Goal: Transaction & Acquisition: Purchase product/service

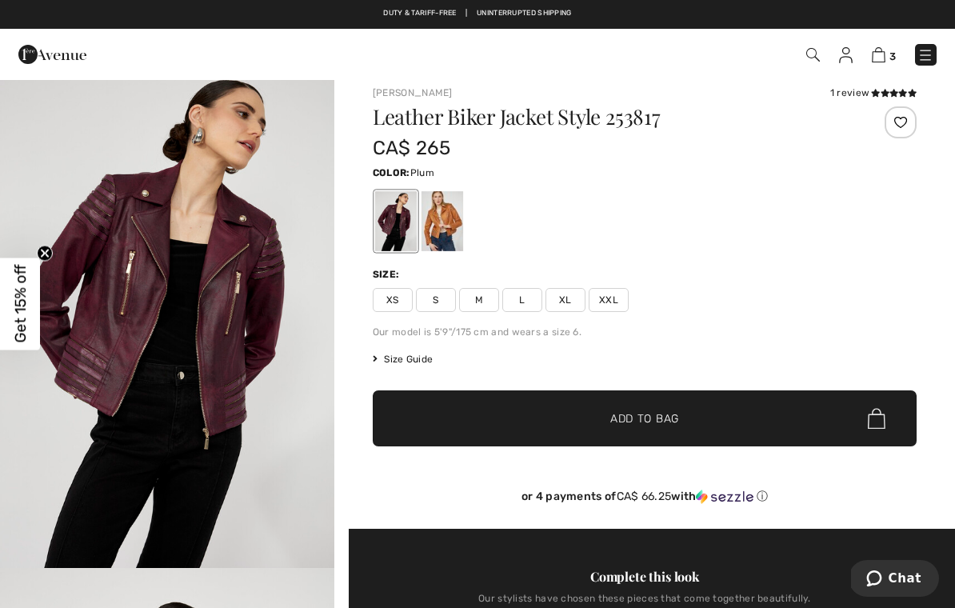
click at [809, 60] on img at bounding box center [813, 55] width 14 height 14
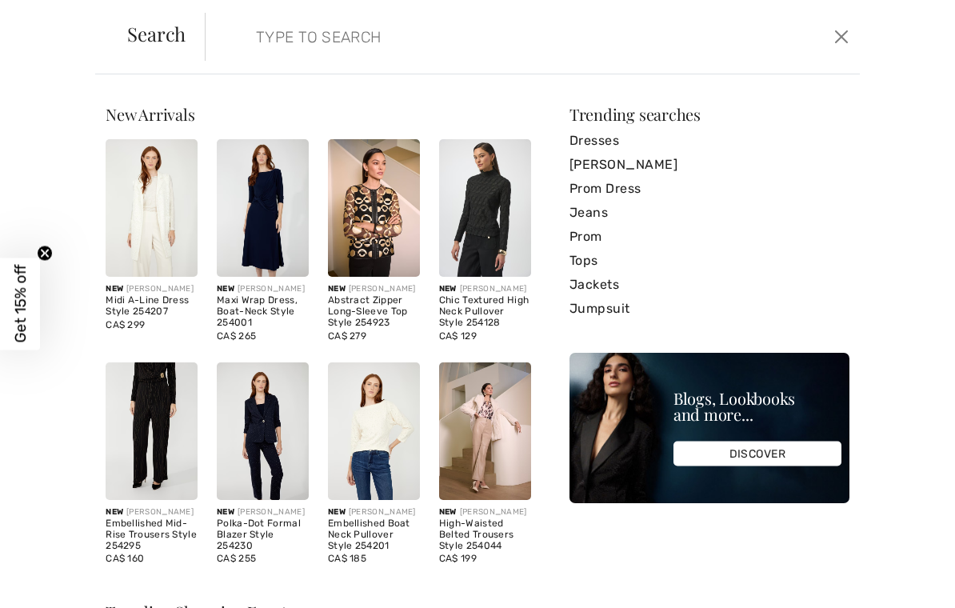
click at [299, 40] on input "search" at bounding box center [463, 37] width 439 height 48
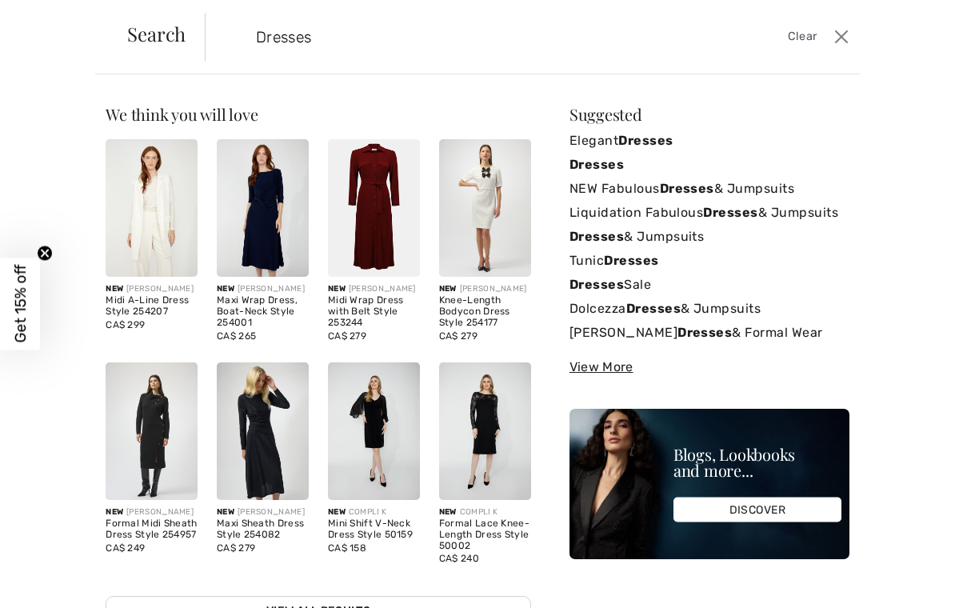
type input "Dresses"
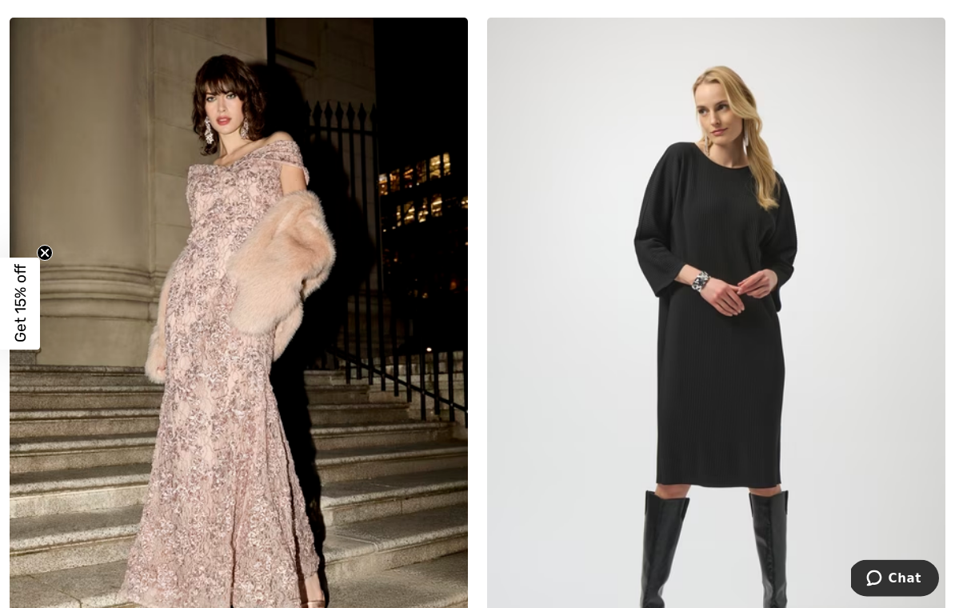
scroll to position [5019, 0]
click at [237, 321] on img at bounding box center [239, 362] width 458 height 688
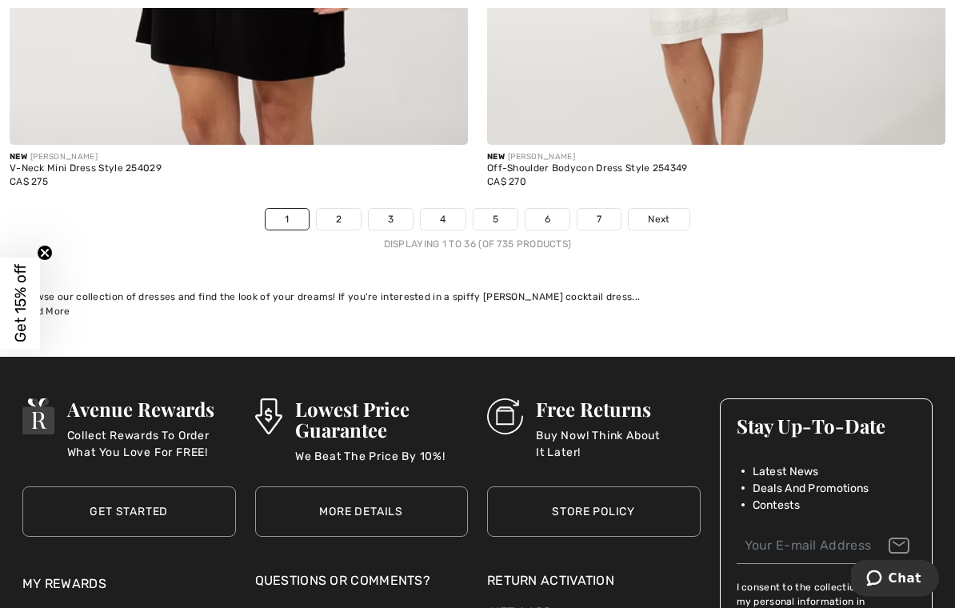
scroll to position [14069, 0]
click at [338, 209] on link "2" at bounding box center [339, 219] width 44 height 21
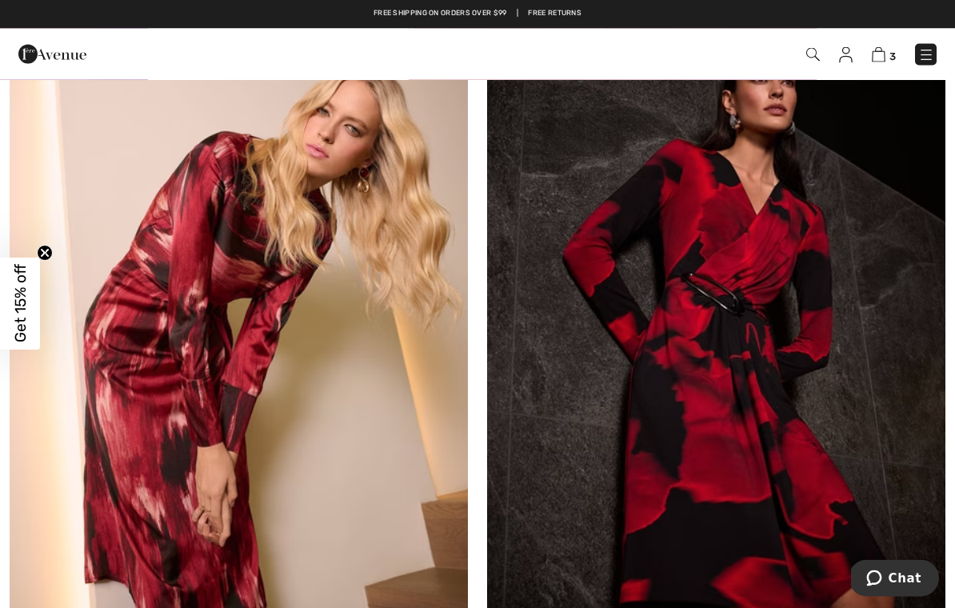
scroll to position [9726, 0]
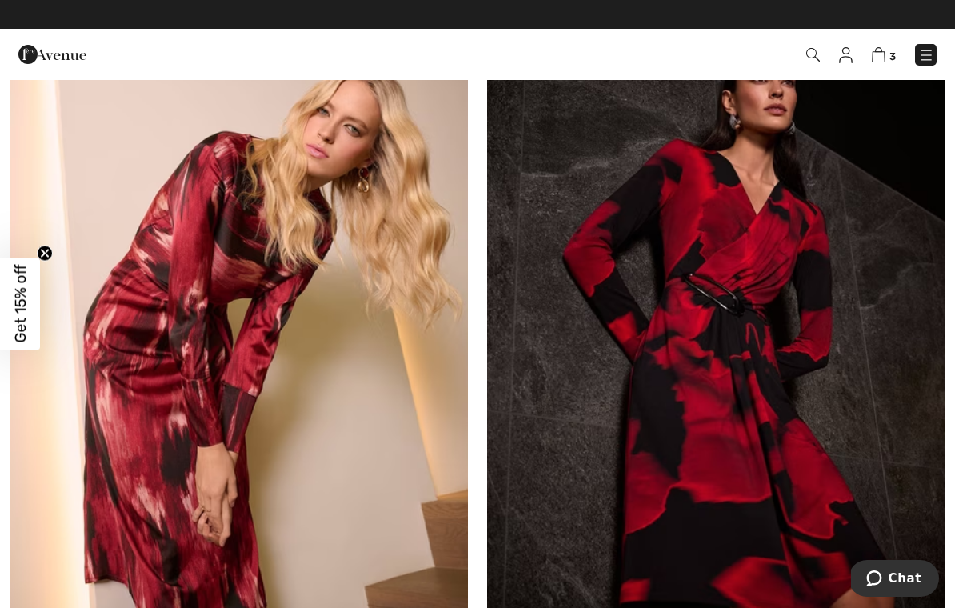
click at [711, 299] on img at bounding box center [716, 339] width 458 height 688
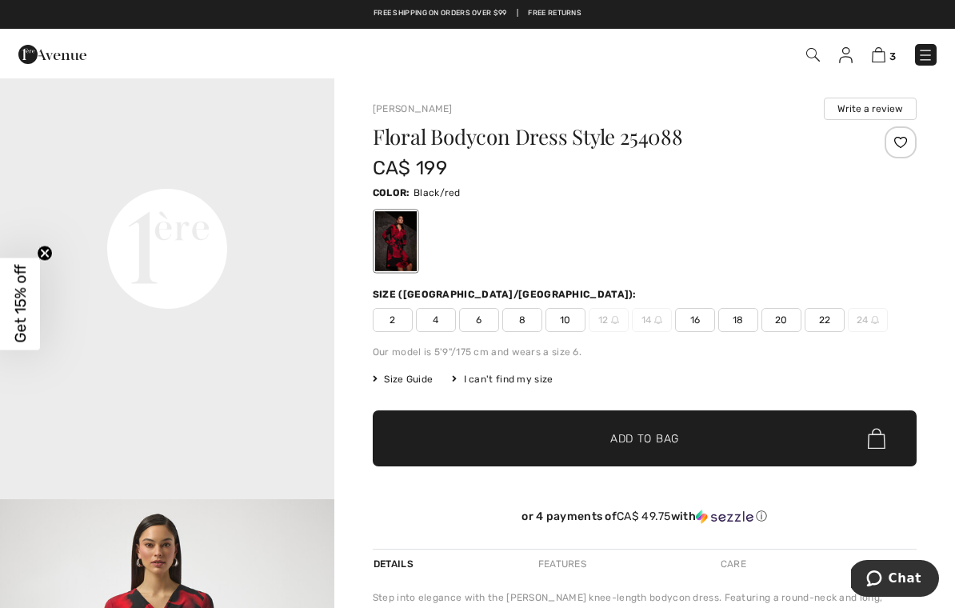
scroll to position [1049, 0]
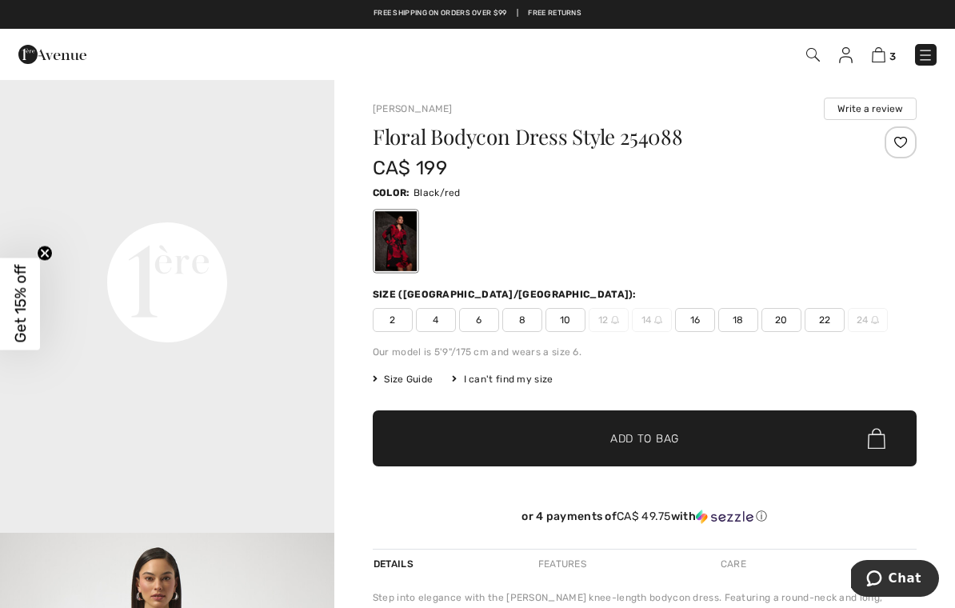
click at [873, 62] on img at bounding box center [879, 54] width 14 height 15
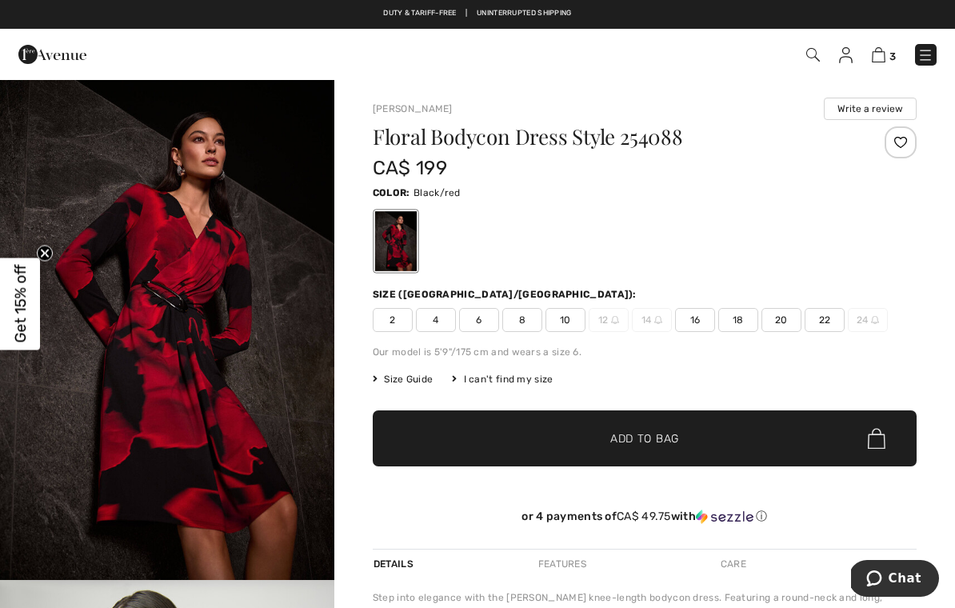
click at [697, 319] on span "16" at bounding box center [695, 320] width 40 height 24
click at [637, 440] on span "Add to Bag" at bounding box center [644, 438] width 69 height 17
click at [879, 56] on img at bounding box center [879, 54] width 14 height 15
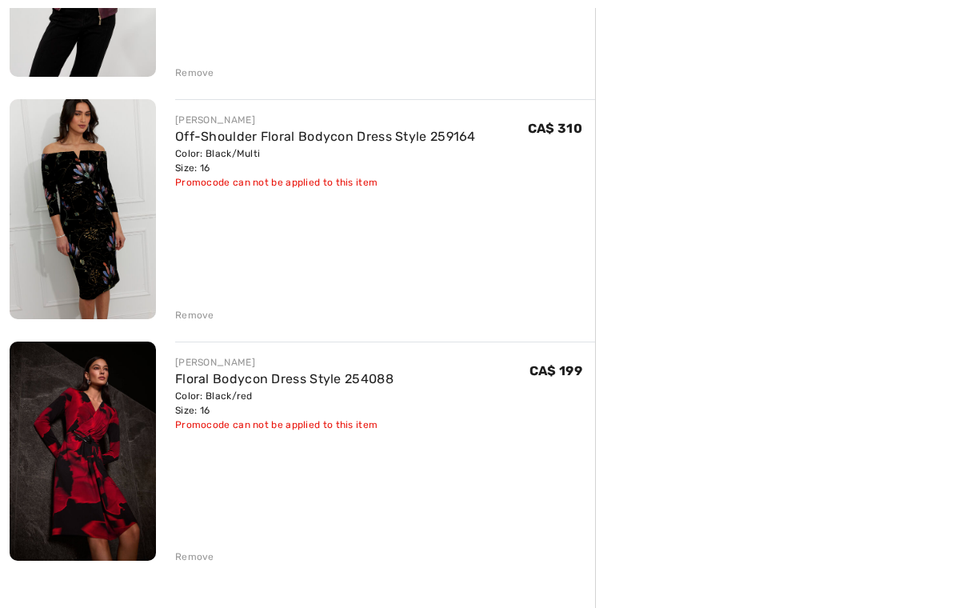
scroll to position [595, 0]
click at [113, 444] on img at bounding box center [83, 451] width 146 height 220
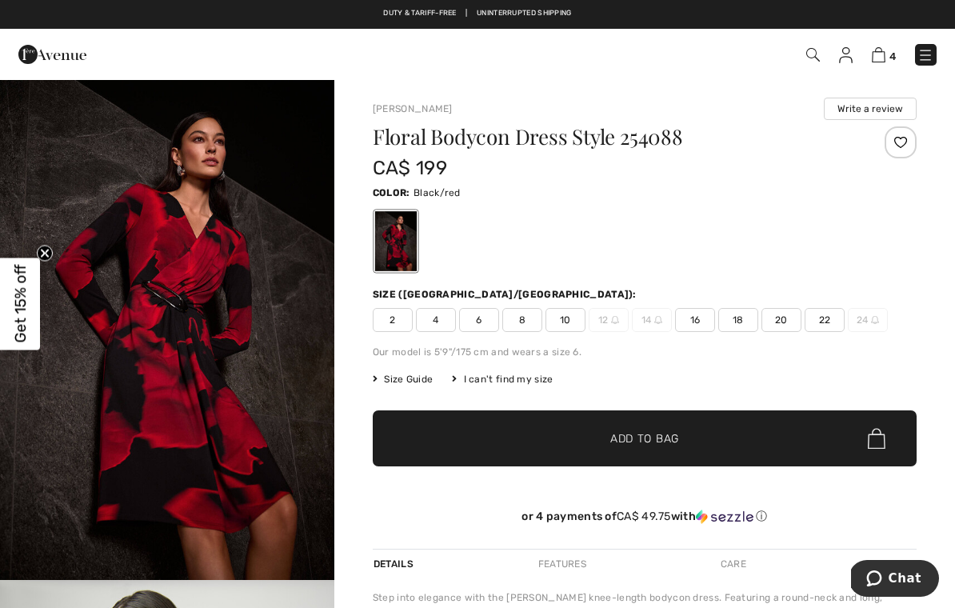
click at [694, 316] on span "16" at bounding box center [695, 320] width 40 height 24
click at [732, 450] on span "✔ Added to Bag Add to Bag" at bounding box center [645, 438] width 544 height 56
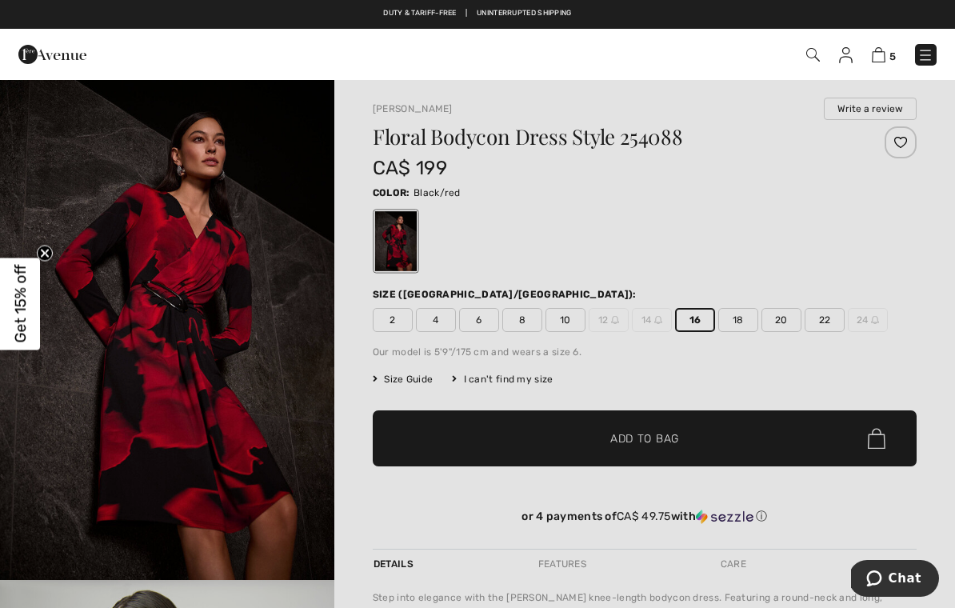
click at [874, 55] on img at bounding box center [879, 54] width 14 height 15
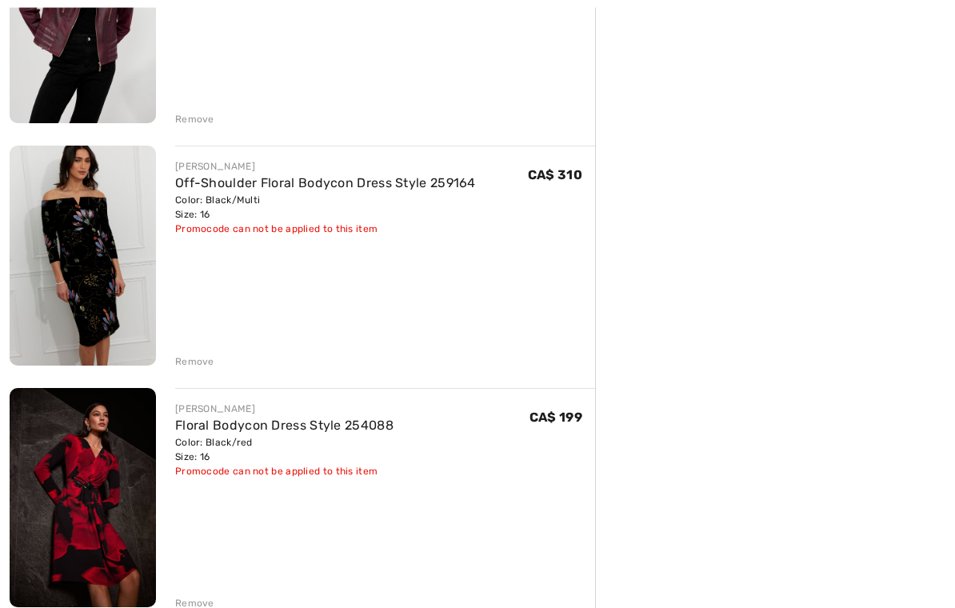
scroll to position [548, 0]
click at [193, 363] on div "Remove" at bounding box center [194, 361] width 39 height 14
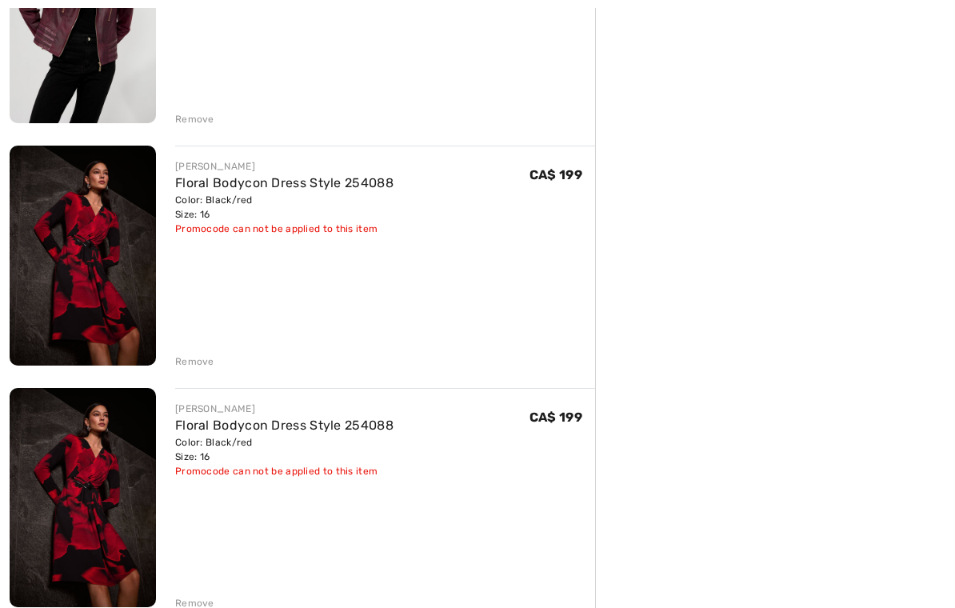
click at [202, 359] on div "Remove" at bounding box center [194, 361] width 39 height 14
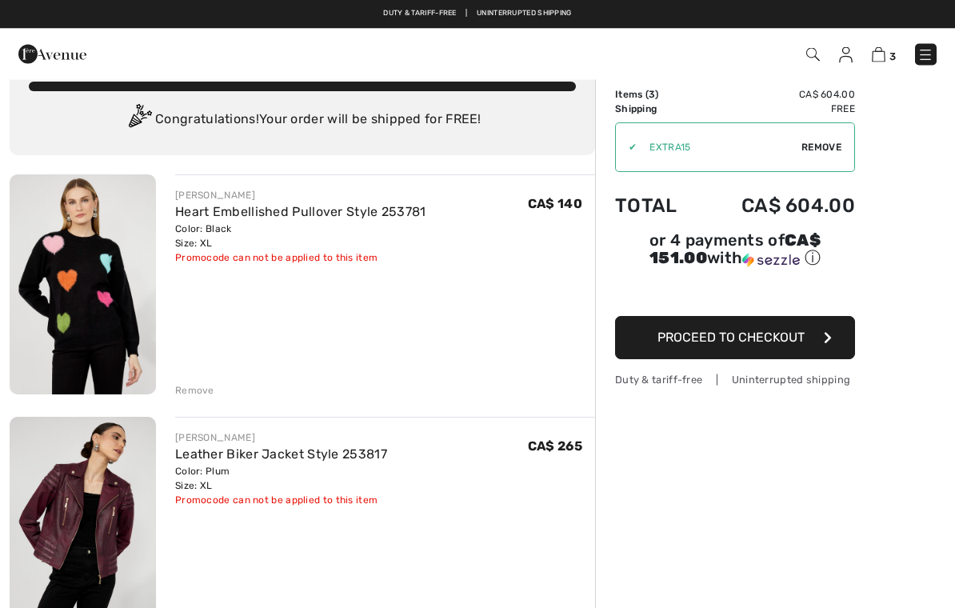
scroll to position [0, 0]
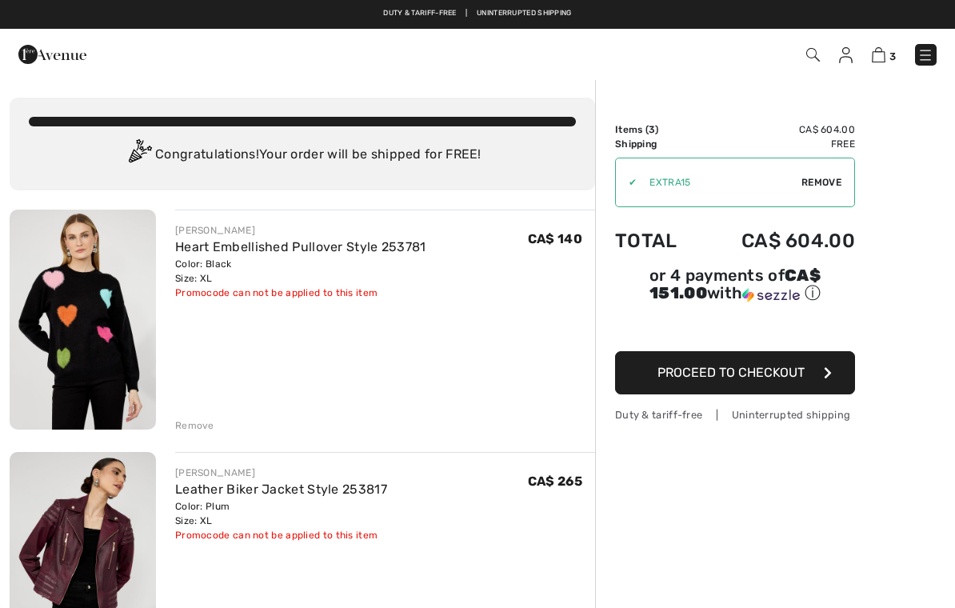
click at [812, 51] on img at bounding box center [813, 55] width 14 height 14
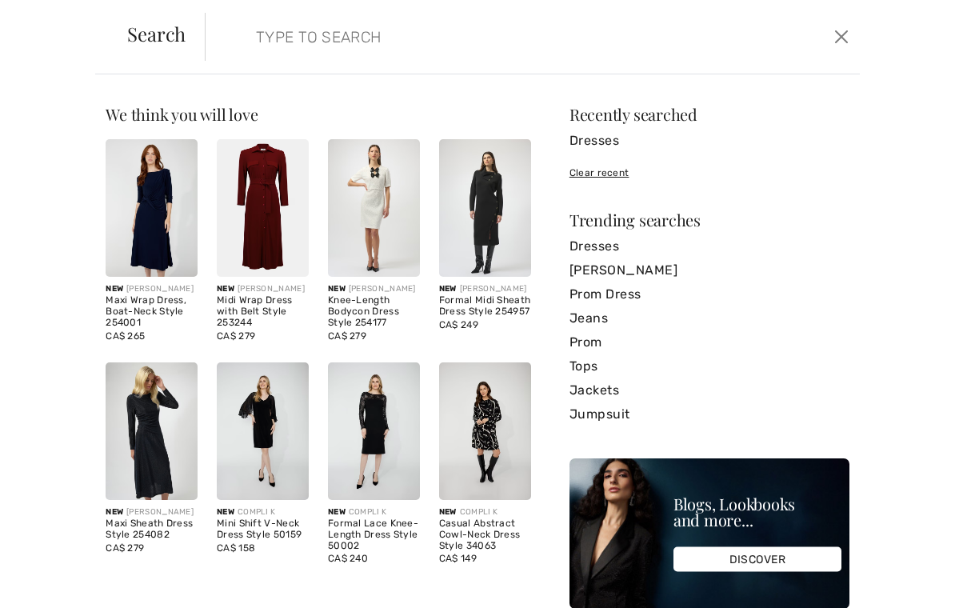
click at [287, 36] on input "search" at bounding box center [463, 37] width 439 height 48
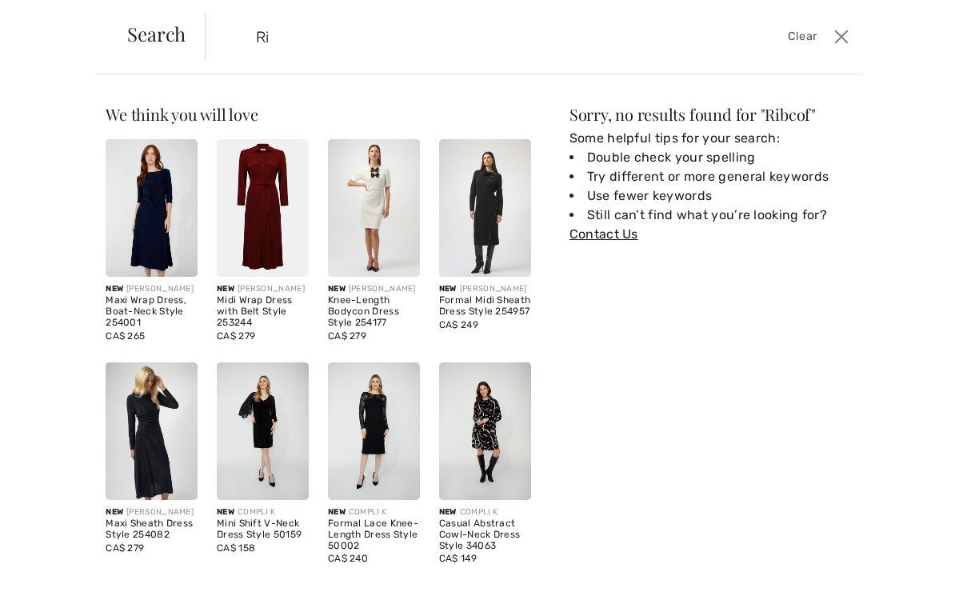
type input "R"
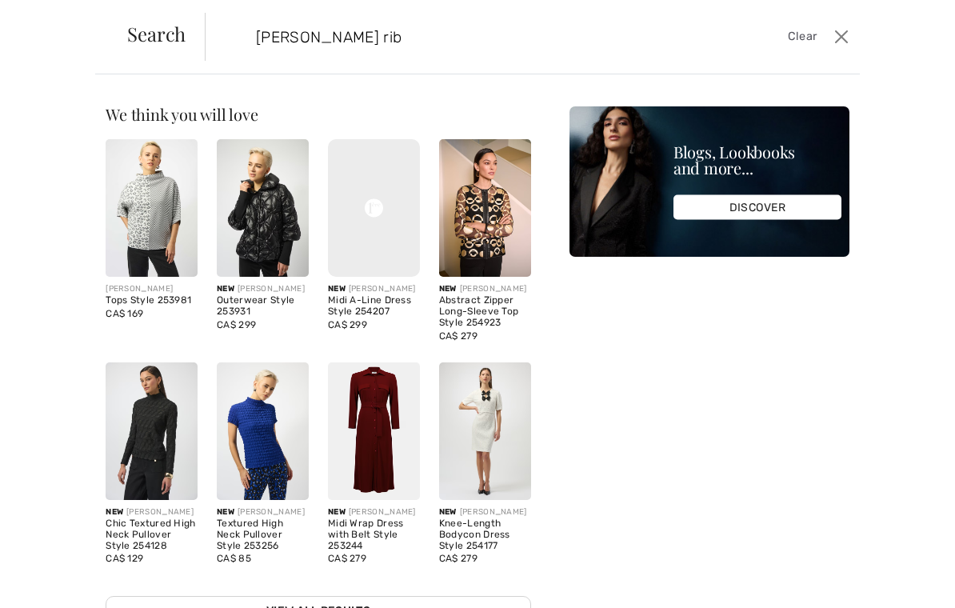
type input "Joesph rib"
